Goal: Navigation & Orientation: Go to known website

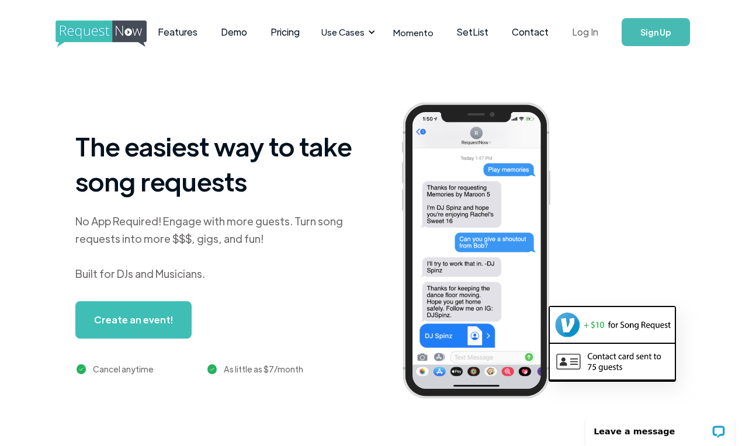
click at [584, 29] on link "Log In" at bounding box center [585, 32] width 50 height 41
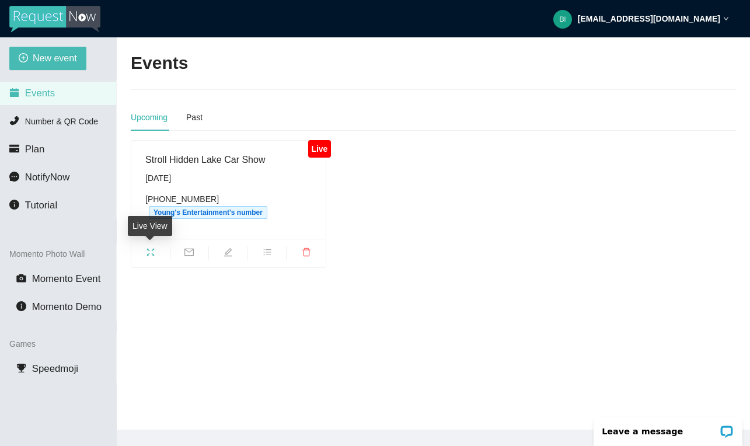
click at [148, 250] on icon "fullscreen" at bounding box center [150, 252] width 9 height 9
